Goal: Information Seeking & Learning: Learn about a topic

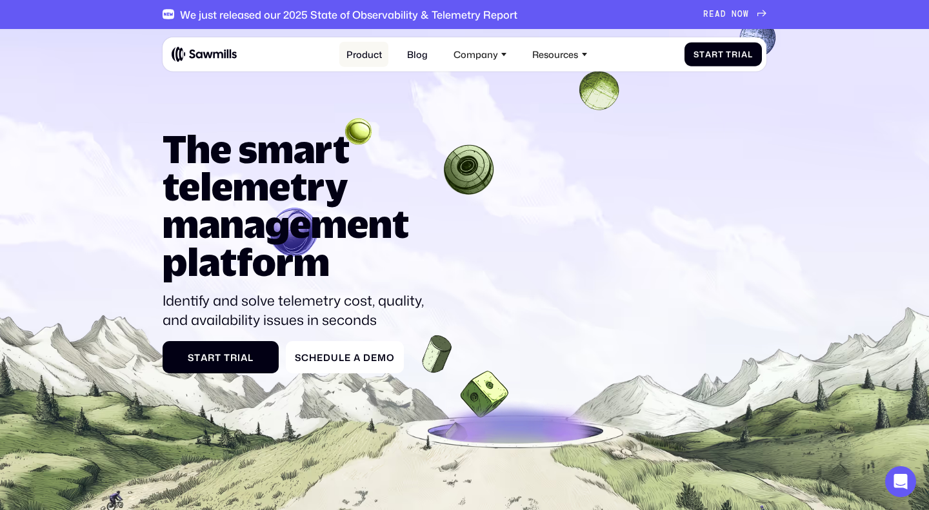
click at [368, 52] on link "Product" at bounding box center [364, 53] width 50 height 25
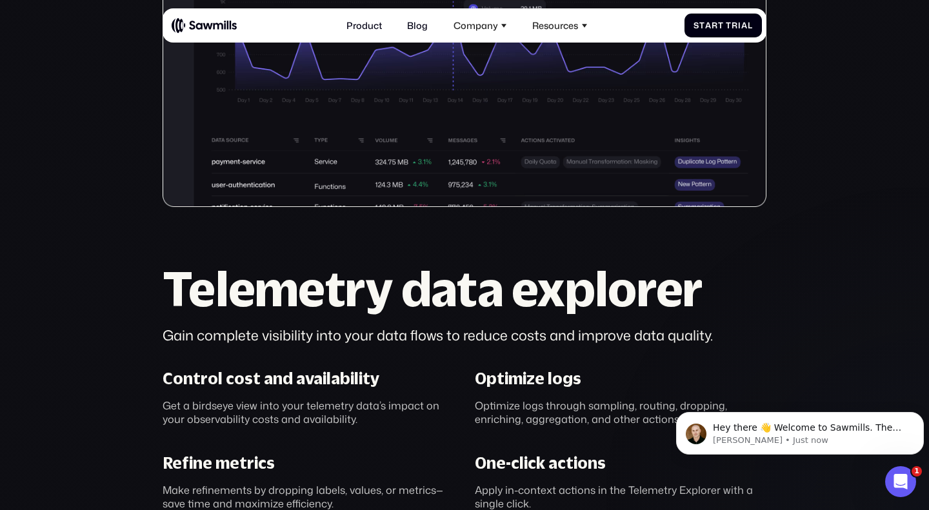
scroll to position [518, 0]
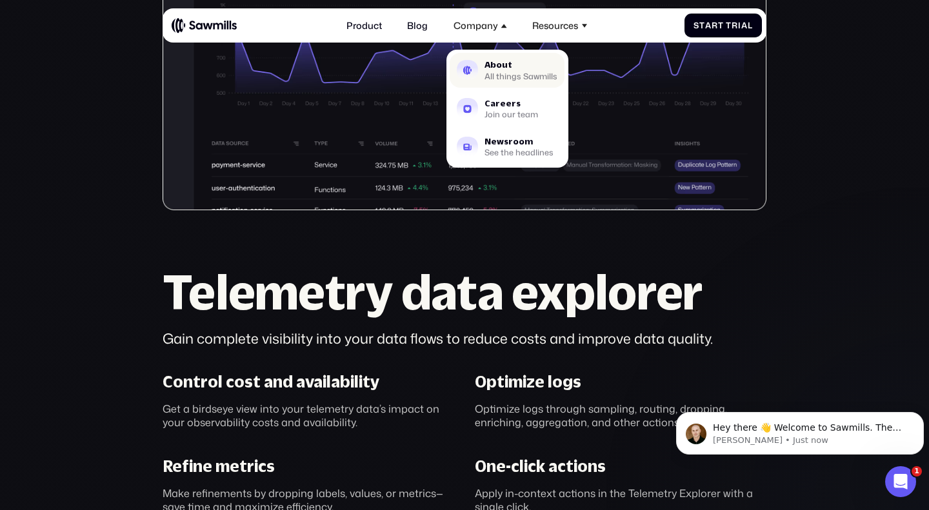
click at [493, 63] on div "About" at bounding box center [521, 65] width 73 height 8
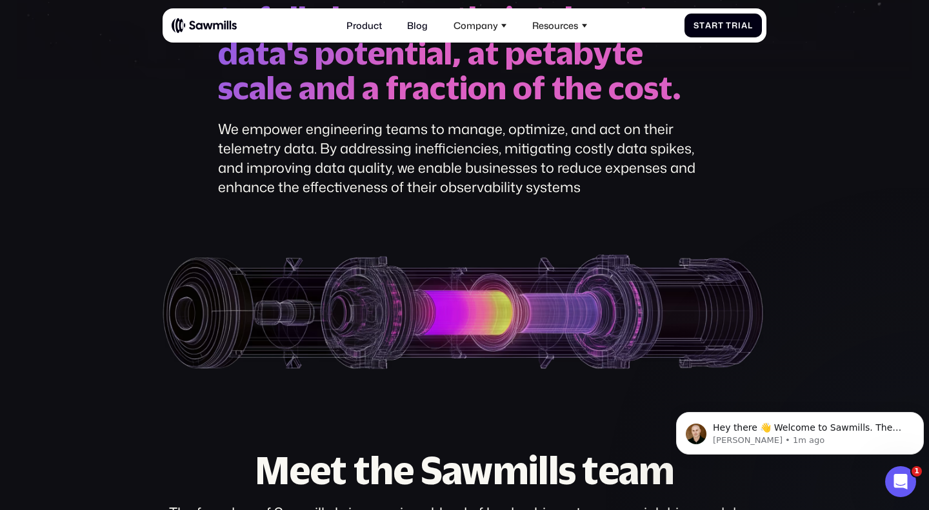
scroll to position [245, 0]
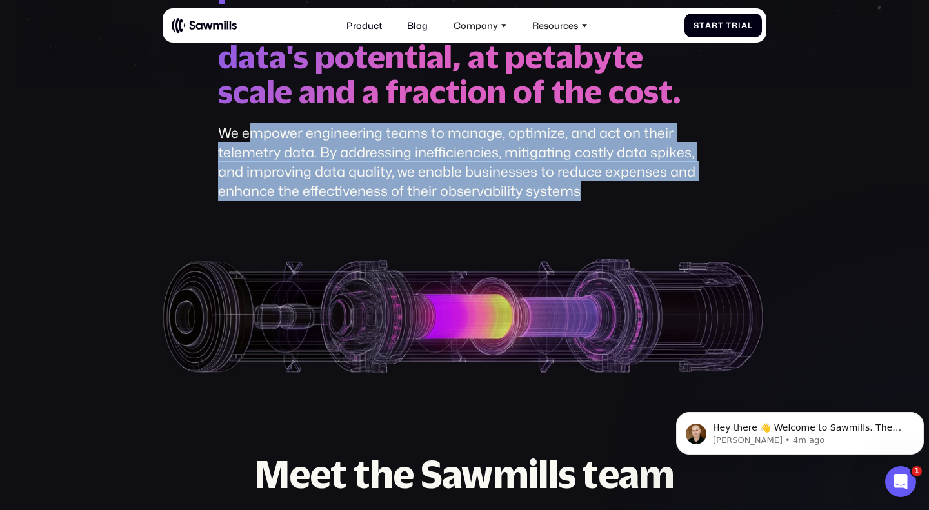
drag, startPoint x: 248, startPoint y: 170, endPoint x: 592, endPoint y: 224, distance: 347.6
click at [592, 201] on div "We empower engineering teams to manage, optimize, and act on their telemetry da…" at bounding box center [465, 162] width 494 height 78
click at [361, 185] on div "We empower engineering teams to manage, optimize, and act on their telemetry da…" at bounding box center [465, 162] width 494 height 78
drag, startPoint x: 243, startPoint y: 168, endPoint x: 601, endPoint y: 222, distance: 362.2
click at [601, 201] on div "We empower engineering teams to manage, optimize, and act on their telemetry da…" at bounding box center [465, 162] width 494 height 78
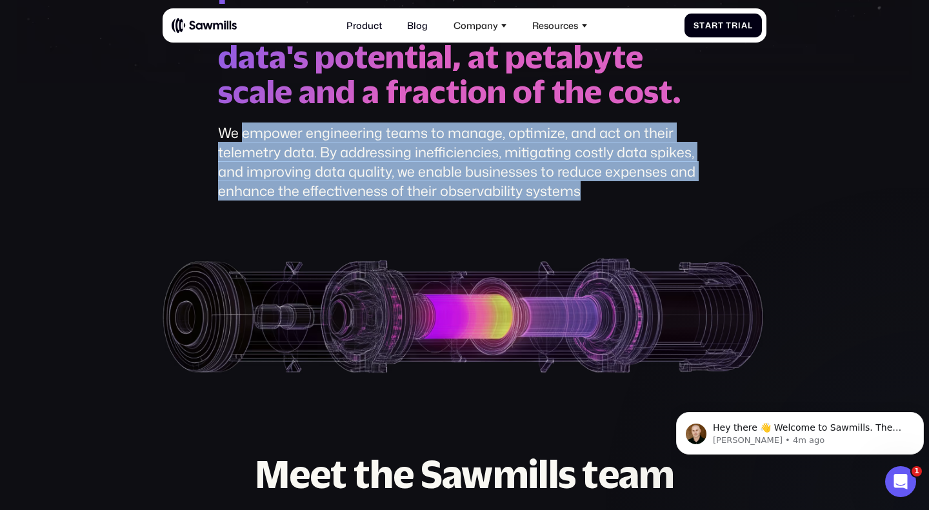
copy div "empower engineering teams to manage, optimize, and act on their telemetry data.…"
